Goal: Transaction & Acquisition: Purchase product/service

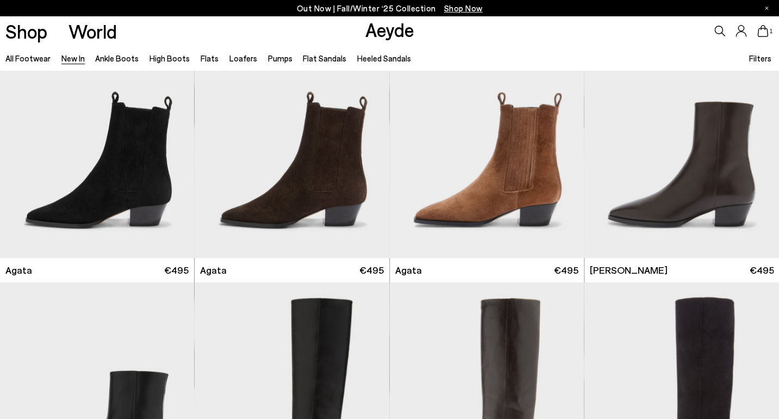
scroll to position [385, 0]
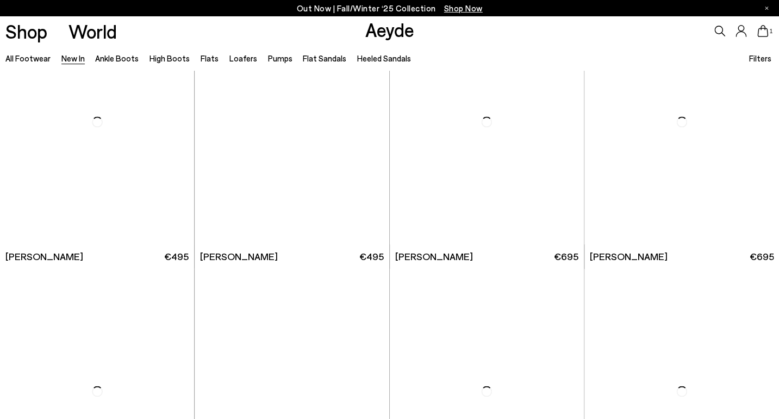
scroll to position [1942, 0]
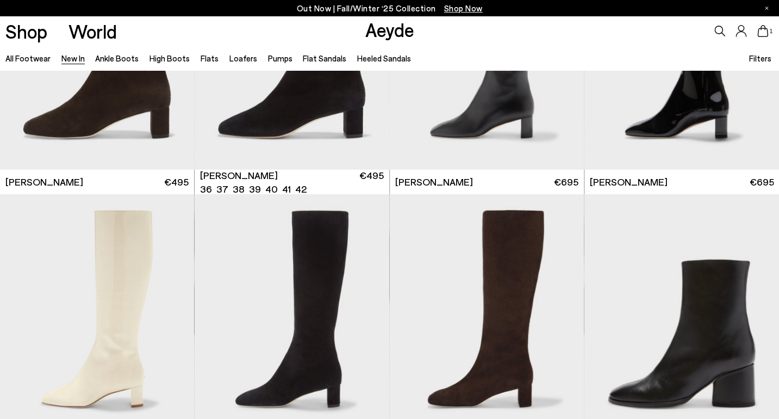
scroll to position [2575, 0]
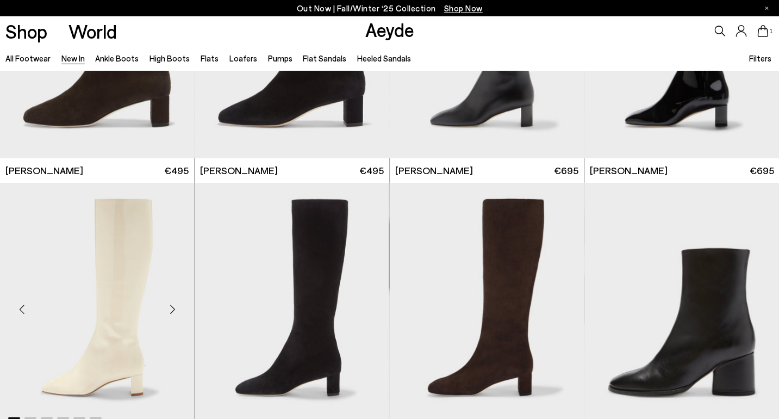
click at [172, 311] on div "Next slide" at bounding box center [172, 309] width 33 height 33
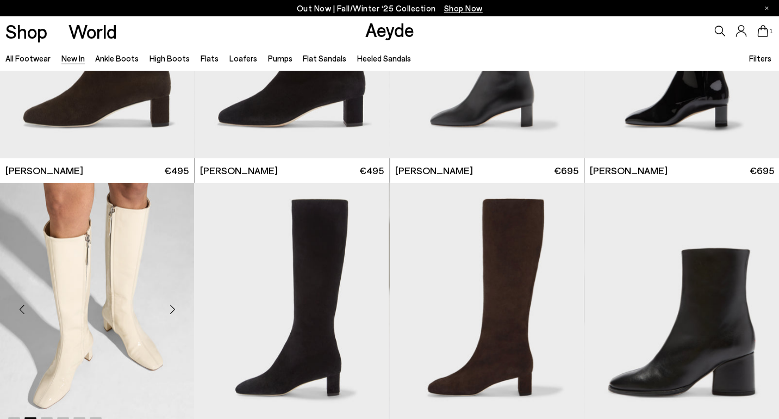
click at [172, 311] on div "Next slide" at bounding box center [172, 309] width 33 height 33
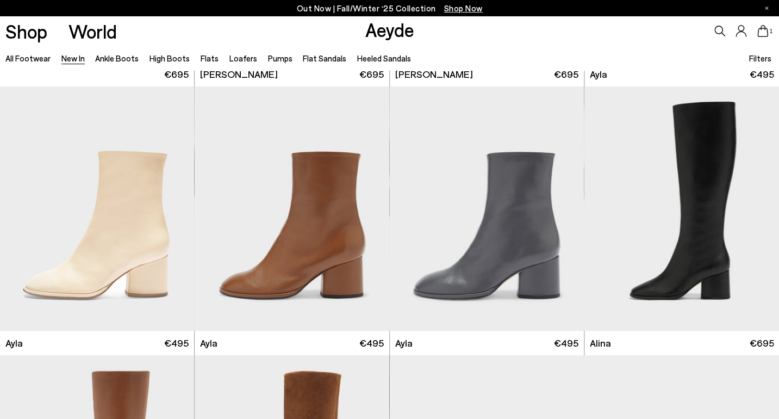
scroll to position [2943, 0]
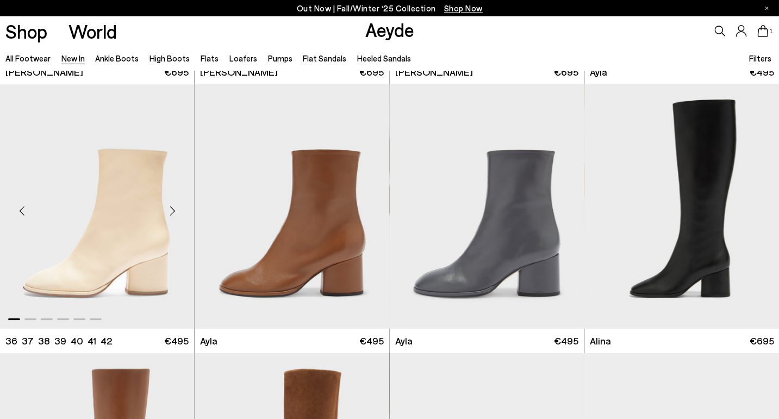
click at [171, 208] on div "Next slide" at bounding box center [172, 210] width 33 height 33
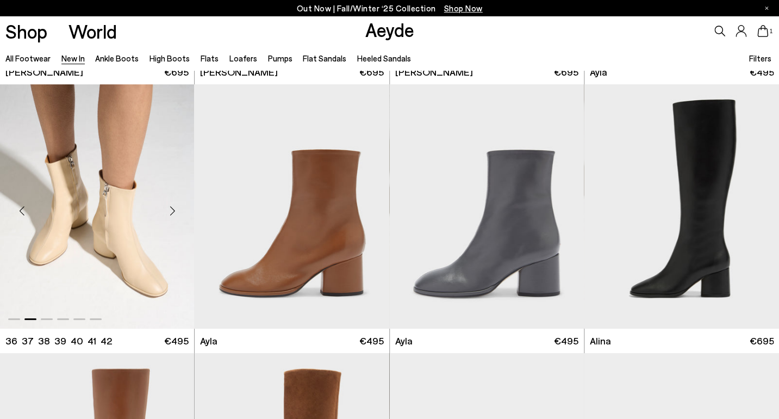
click at [171, 208] on div "Next slide" at bounding box center [172, 210] width 33 height 33
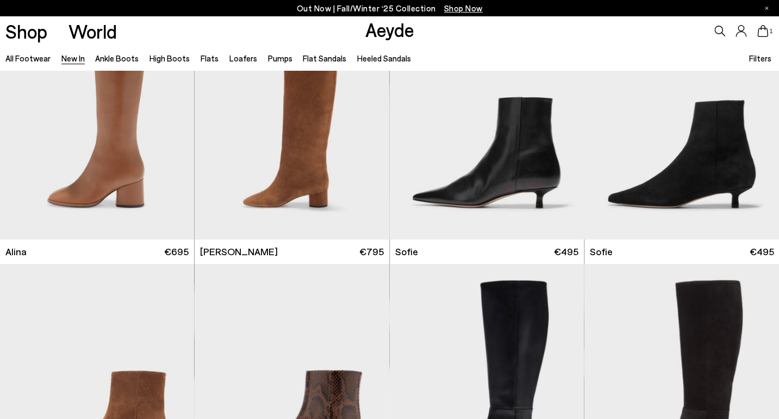
scroll to position [3323, 0]
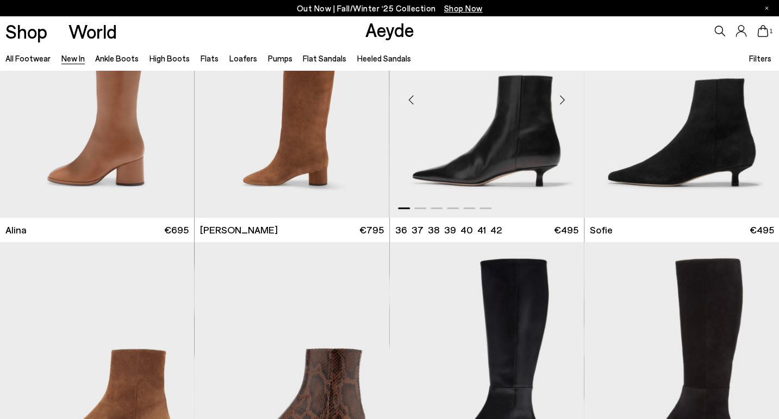
click at [561, 102] on div "Next slide" at bounding box center [562, 99] width 33 height 33
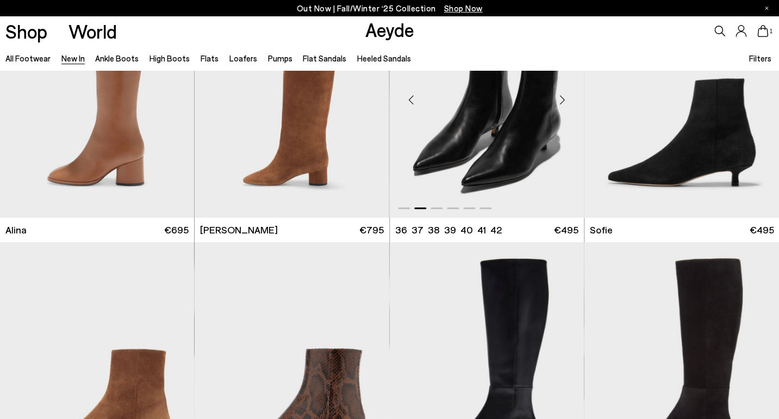
click at [561, 102] on div "Next slide" at bounding box center [562, 99] width 33 height 33
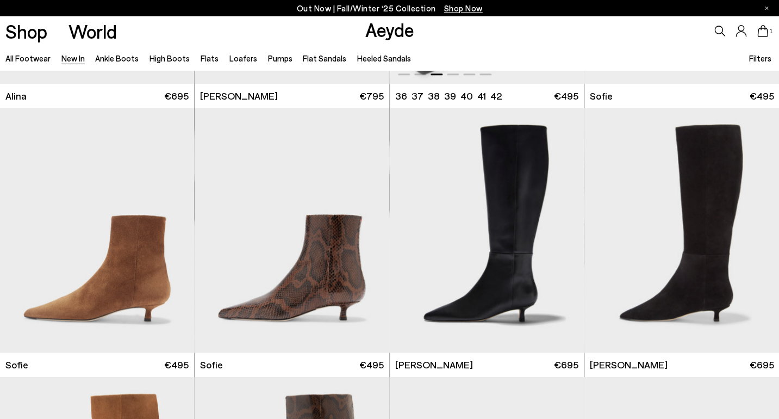
scroll to position [3538, 0]
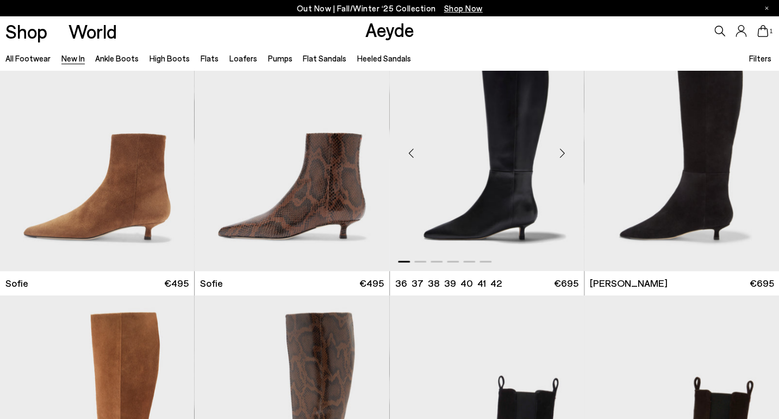
click at [562, 154] on div "Next slide" at bounding box center [562, 153] width 33 height 33
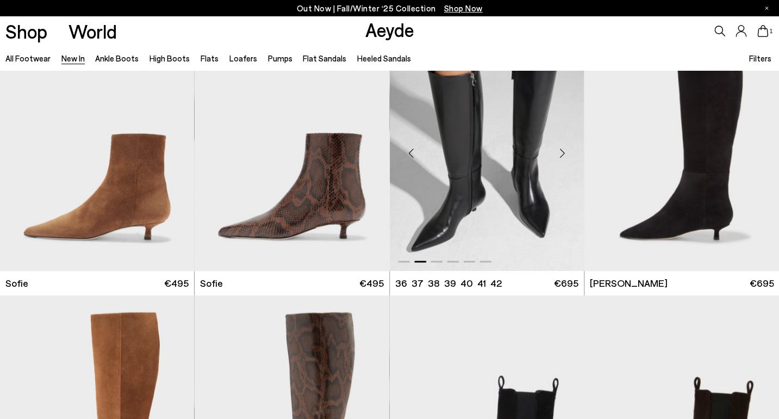
click at [562, 154] on div "Next slide" at bounding box center [562, 153] width 33 height 33
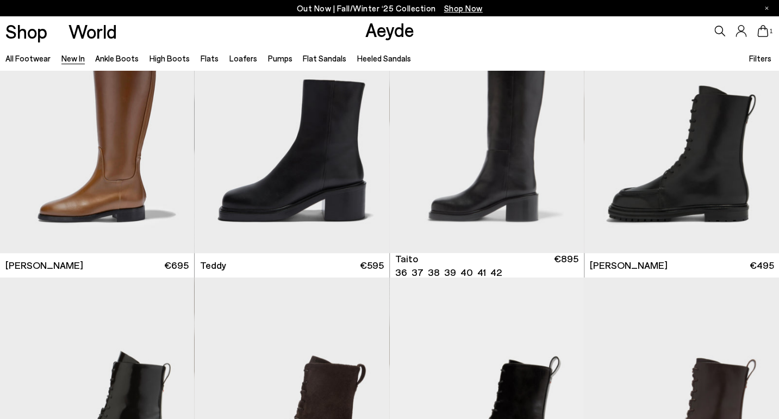
scroll to position [4900, 0]
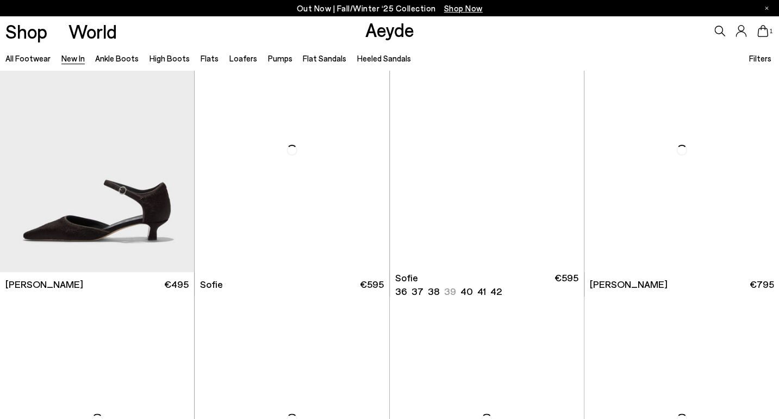
scroll to position [6281, 0]
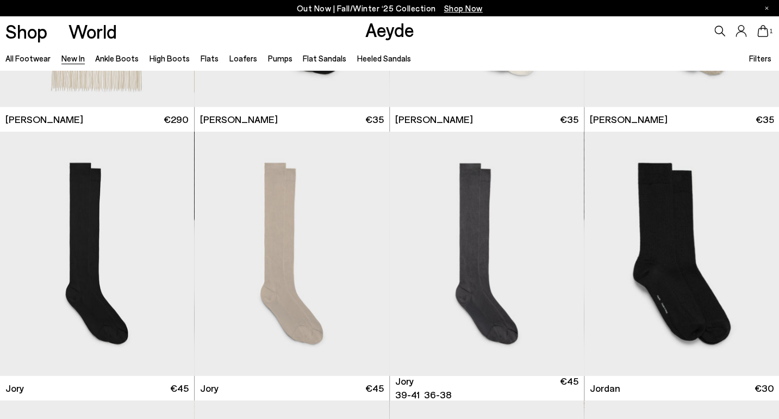
scroll to position [7228, 0]
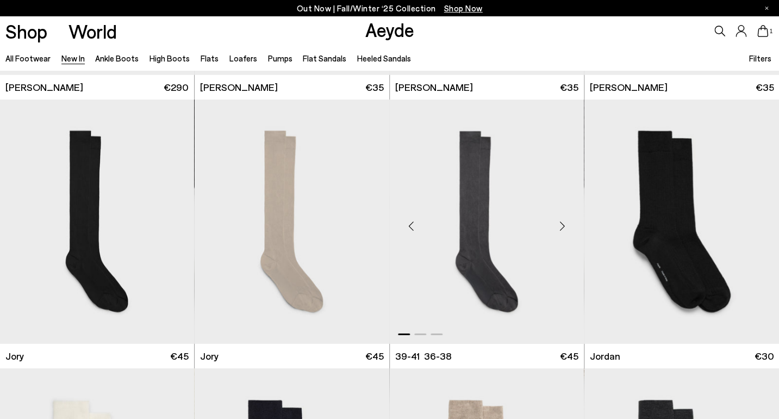
click at [563, 219] on div "Next slide" at bounding box center [562, 225] width 33 height 33
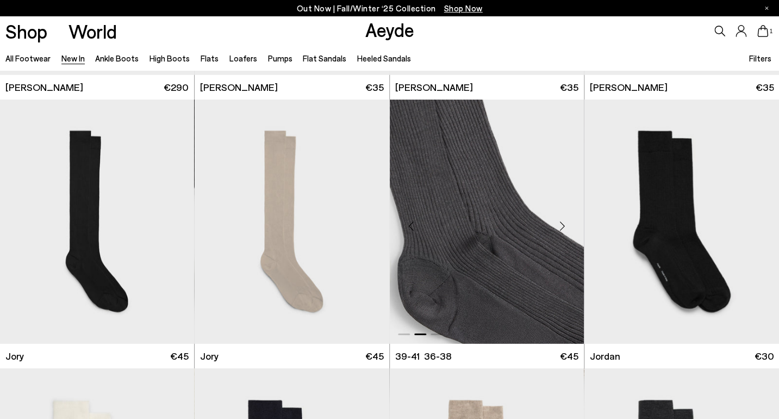
click at [563, 219] on div "Next slide" at bounding box center [562, 225] width 33 height 33
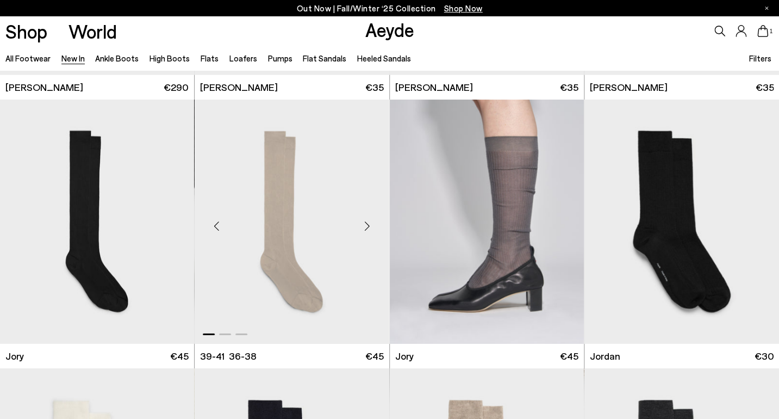
click at [370, 229] on div "Next slide" at bounding box center [367, 225] width 33 height 33
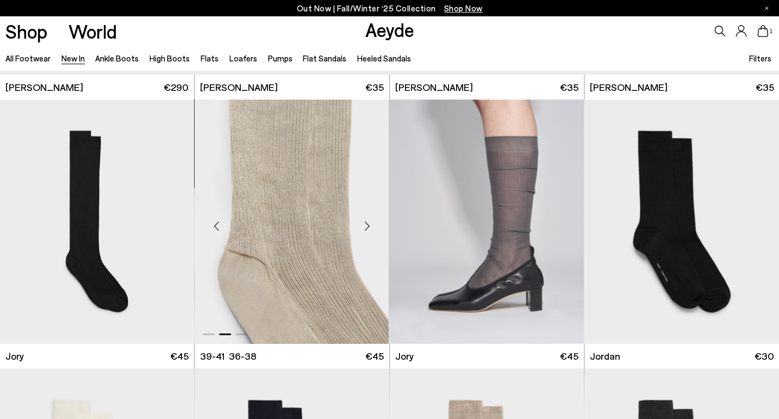
click at [370, 229] on div "Next slide" at bounding box center [367, 225] width 33 height 33
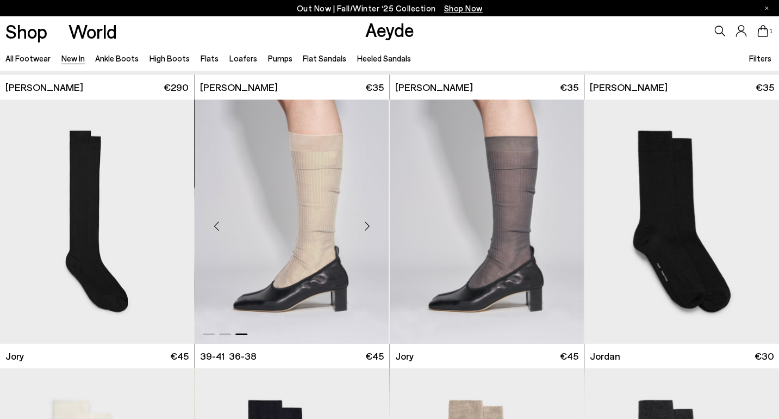
click at [370, 229] on div "Next slide" at bounding box center [367, 225] width 33 height 33
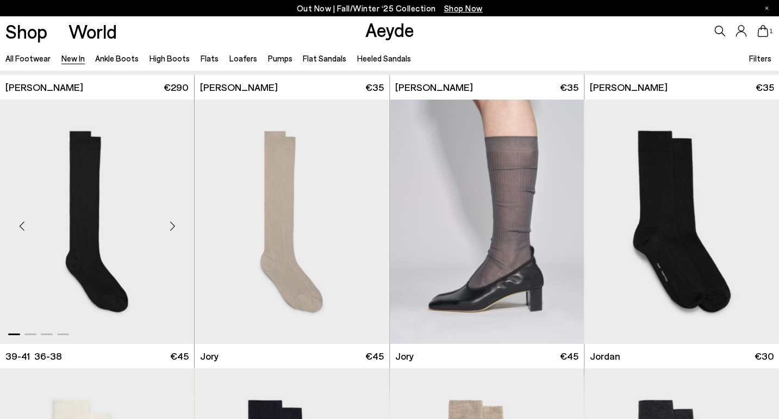
click at [170, 226] on div "Next slide" at bounding box center [172, 225] width 33 height 33
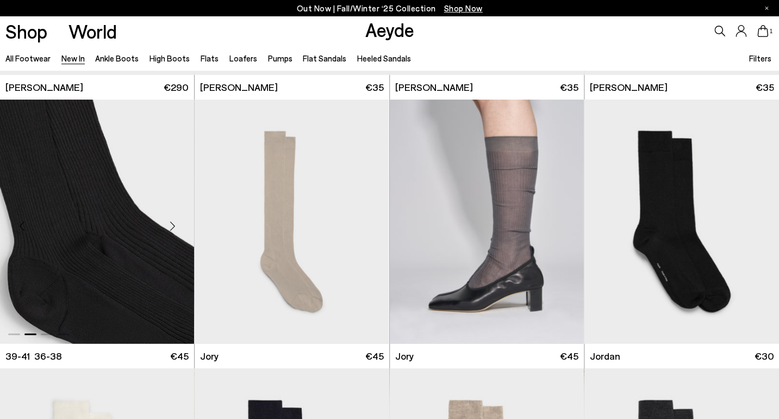
click at [170, 226] on div "Next slide" at bounding box center [172, 225] width 33 height 33
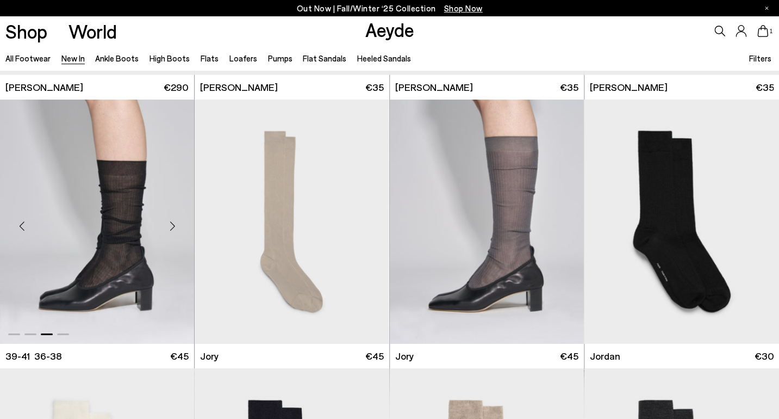
click at [127, 238] on img "3 / 4" at bounding box center [97, 222] width 194 height 244
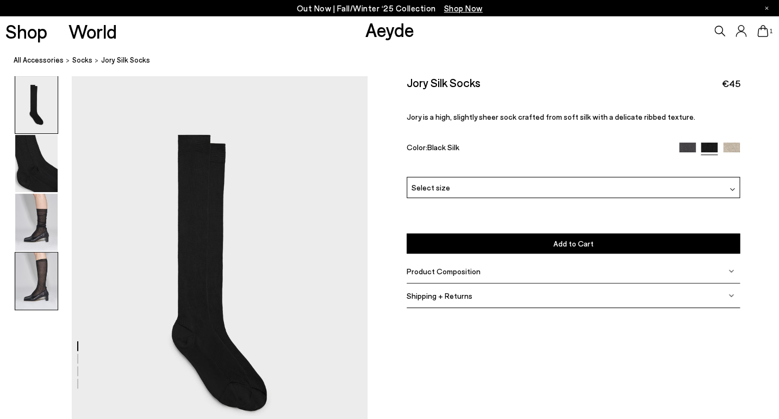
click at [36, 274] on img at bounding box center [36, 280] width 42 height 57
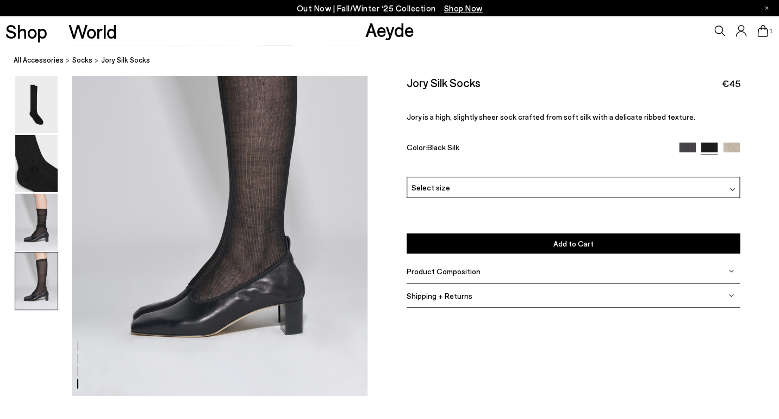
scroll to position [1263, 0]
click at [46, 231] on img at bounding box center [36, 222] width 42 height 57
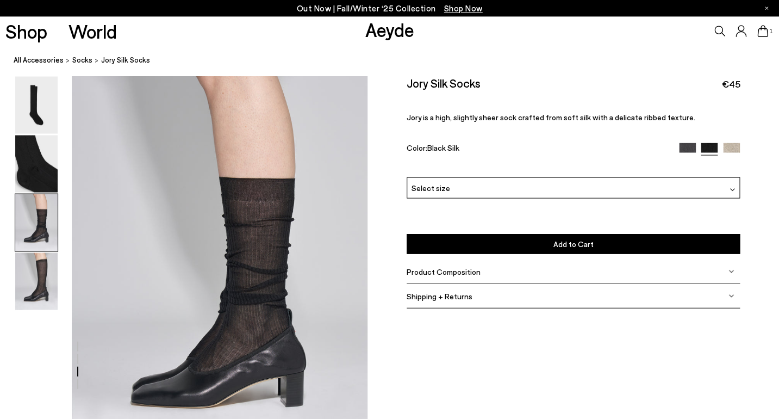
scroll to position [793, 0]
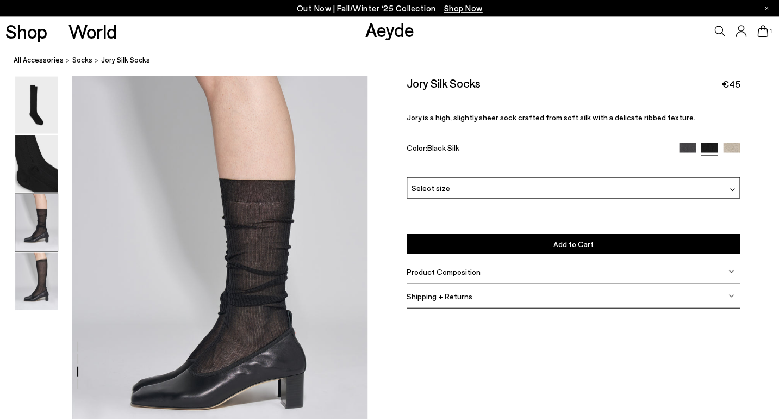
click at [419, 278] on div "Product Composition" at bounding box center [574, 271] width 334 height 24
